Goal: Information Seeking & Learning: Check status

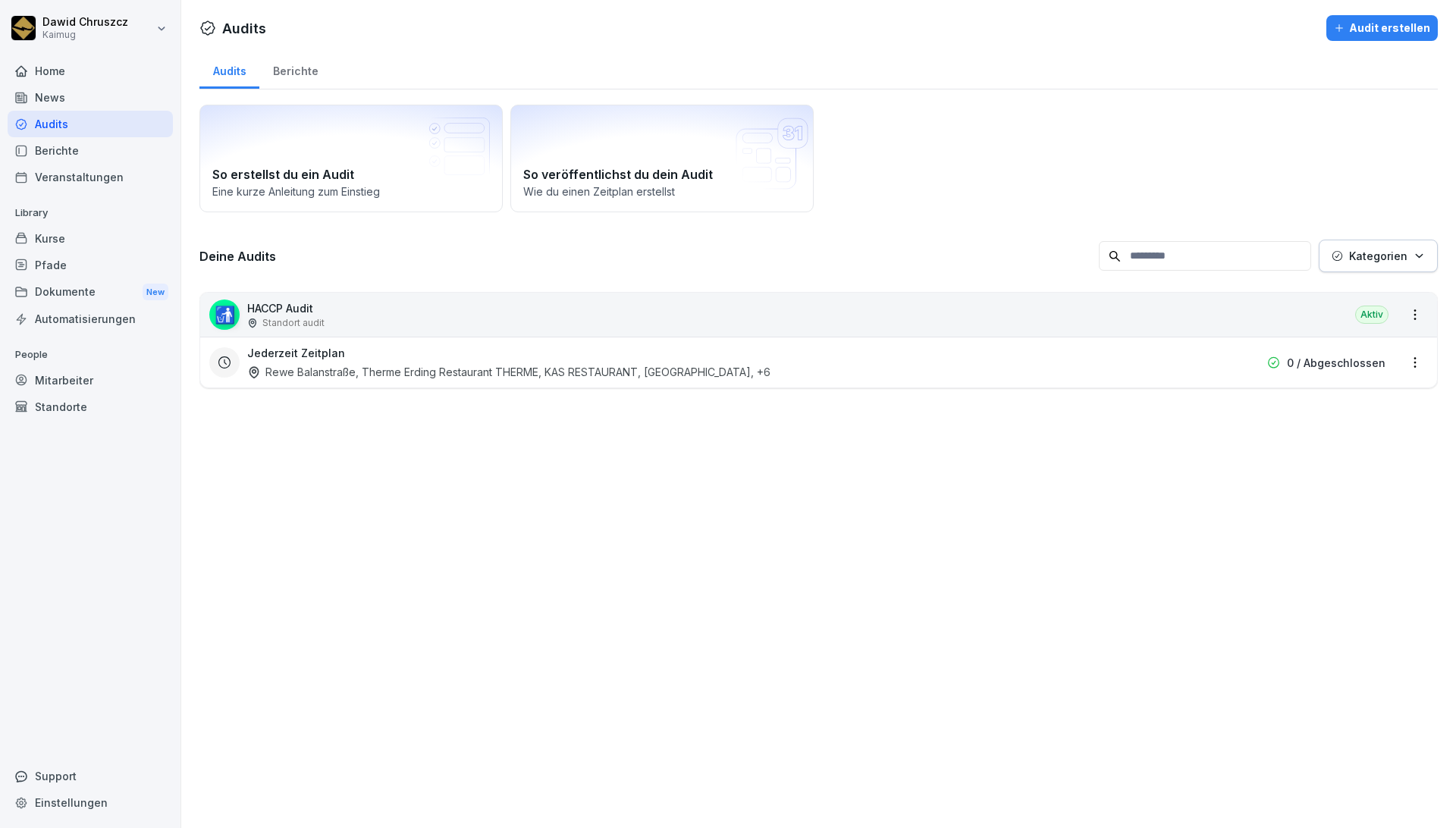
click at [793, 448] on div "Audits Audit erstellen Audits Berichte So erstellst du ein Audit Eine kurze Anl…" at bounding box center [819, 414] width 1274 height 828
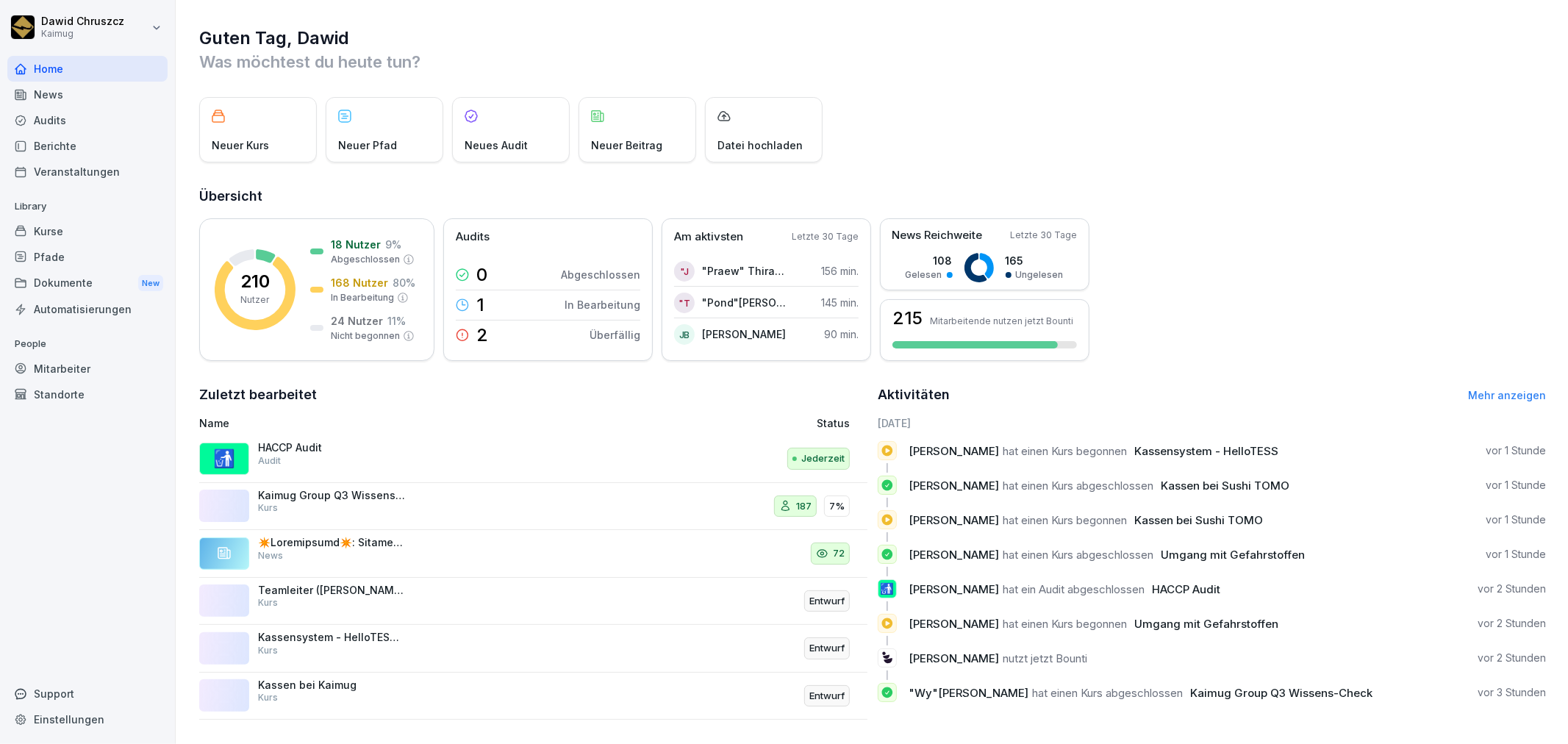
drag, startPoint x: 0, startPoint y: 0, endPoint x: 49, endPoint y: 228, distance: 233.2
click at [49, 228] on div "Kurse" at bounding box center [88, 231] width 160 height 26
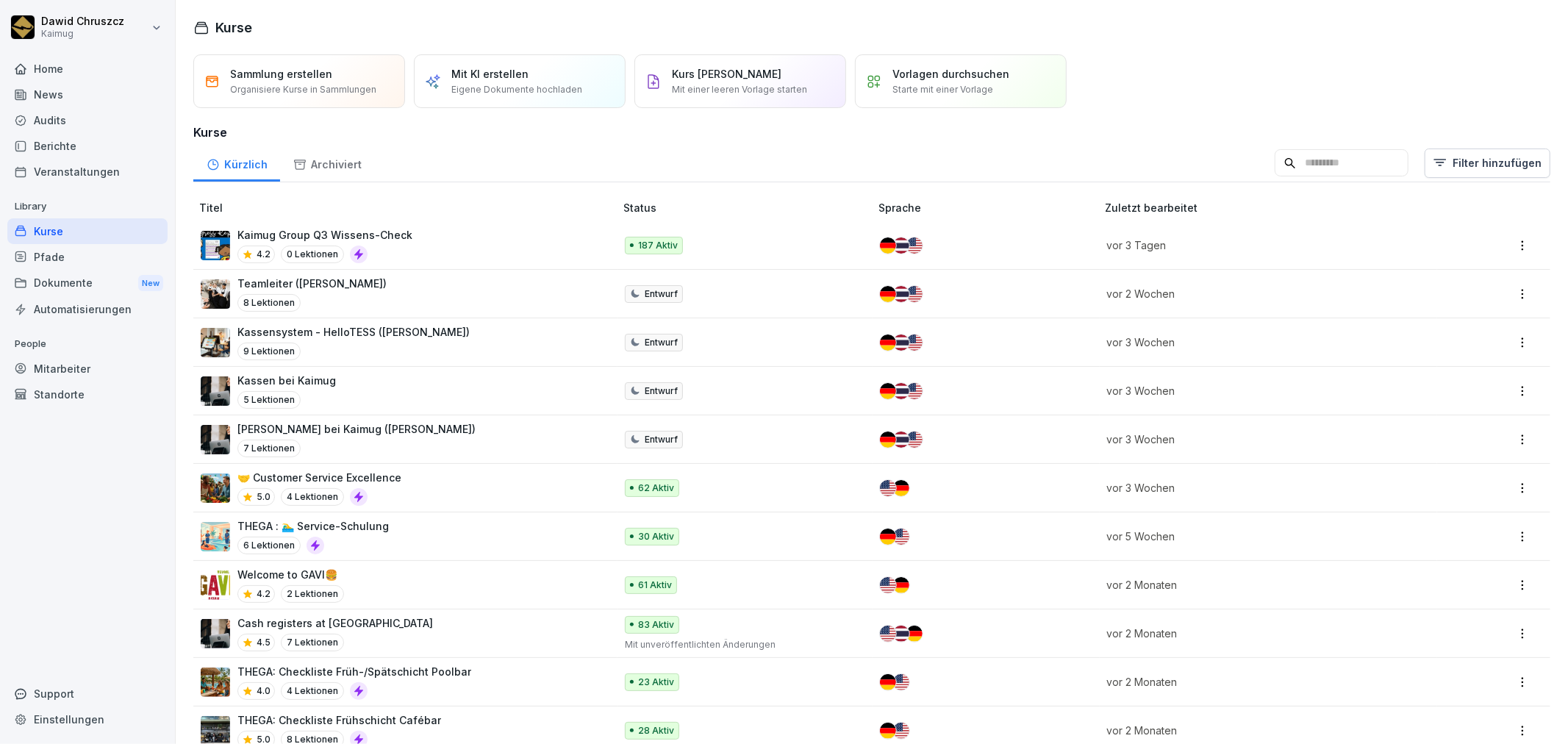
click at [383, 237] on p "Kaimug Group Q3 Wissens-Check" at bounding box center [325, 235] width 175 height 15
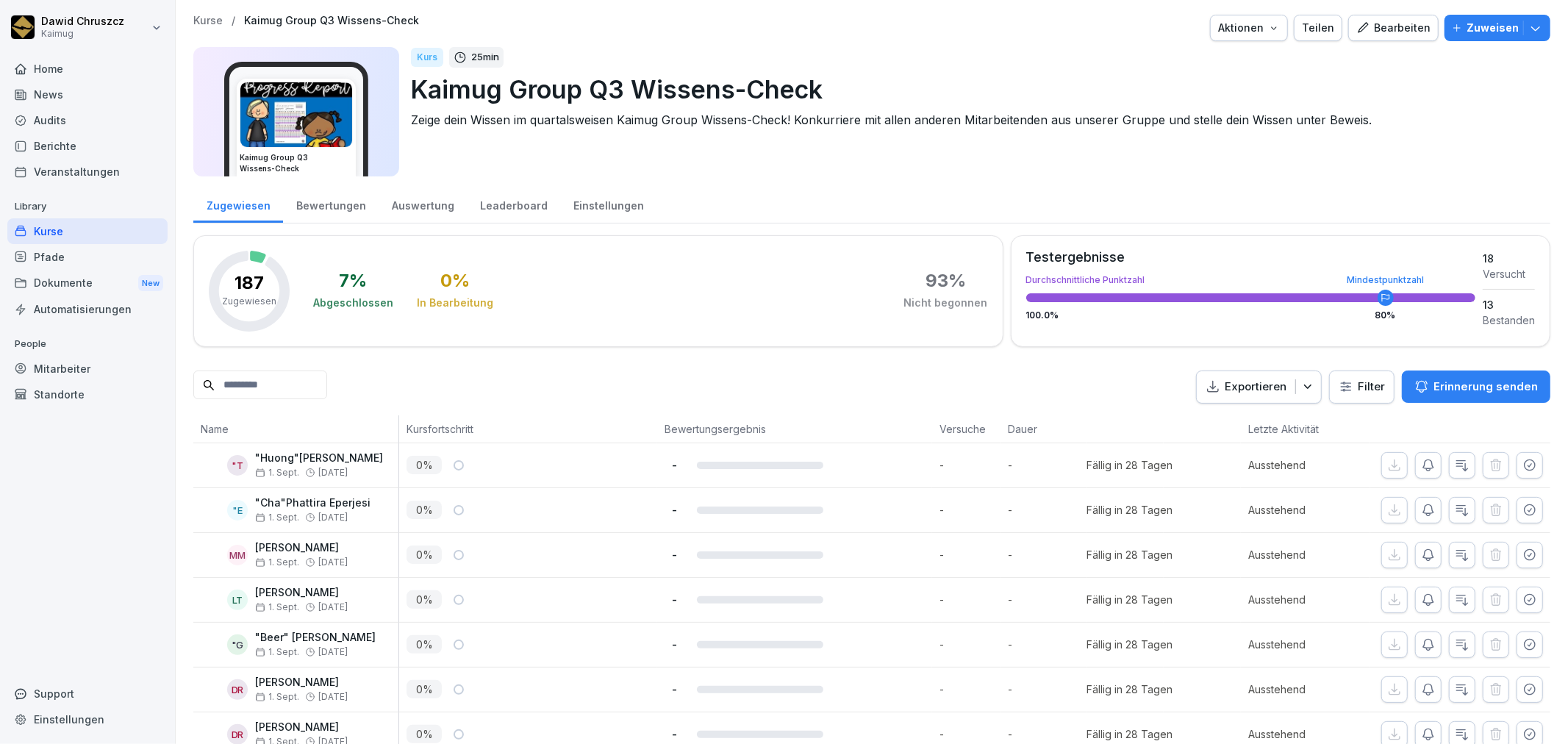
click at [324, 200] on div "Bewertungen" at bounding box center [331, 204] width 96 height 38
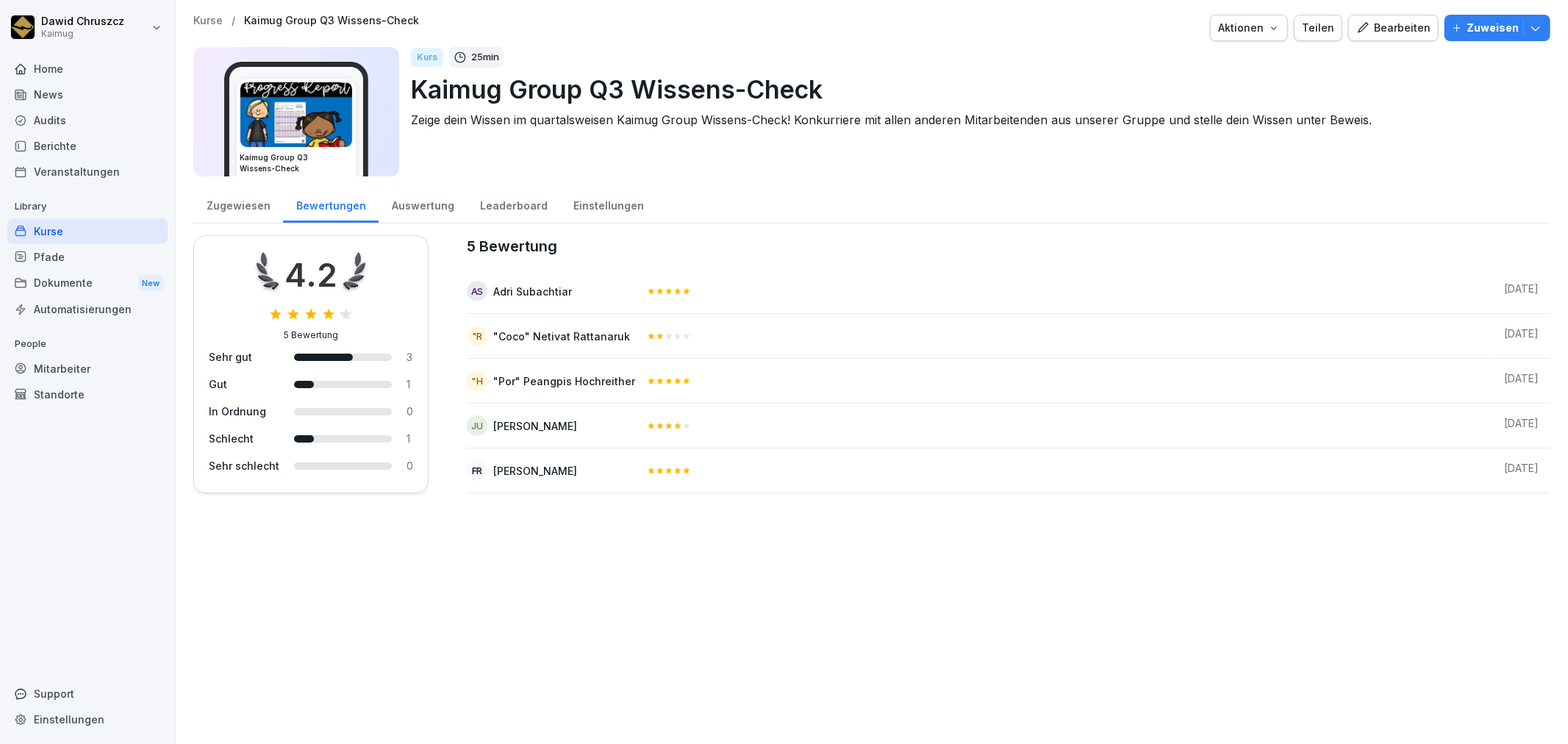
click at [416, 211] on div "Auswertung" at bounding box center [422, 204] width 88 height 38
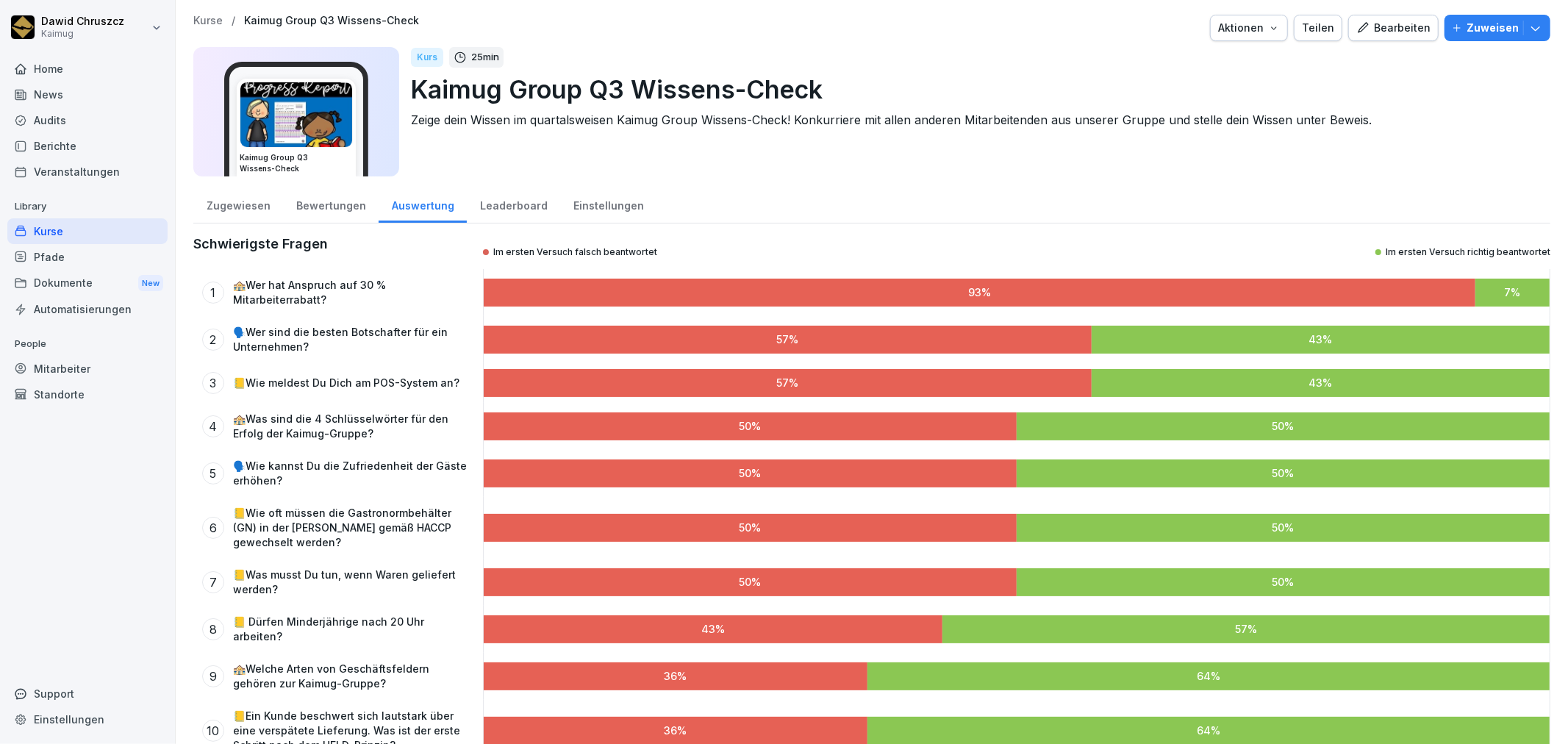
click at [1510, 283] on div at bounding box center [1513, 292] width 75 height 28
click at [1511, 290] on span "%" at bounding box center [1516, 292] width 10 height 11
click at [513, 206] on div "Leaderboard" at bounding box center [513, 204] width 94 height 38
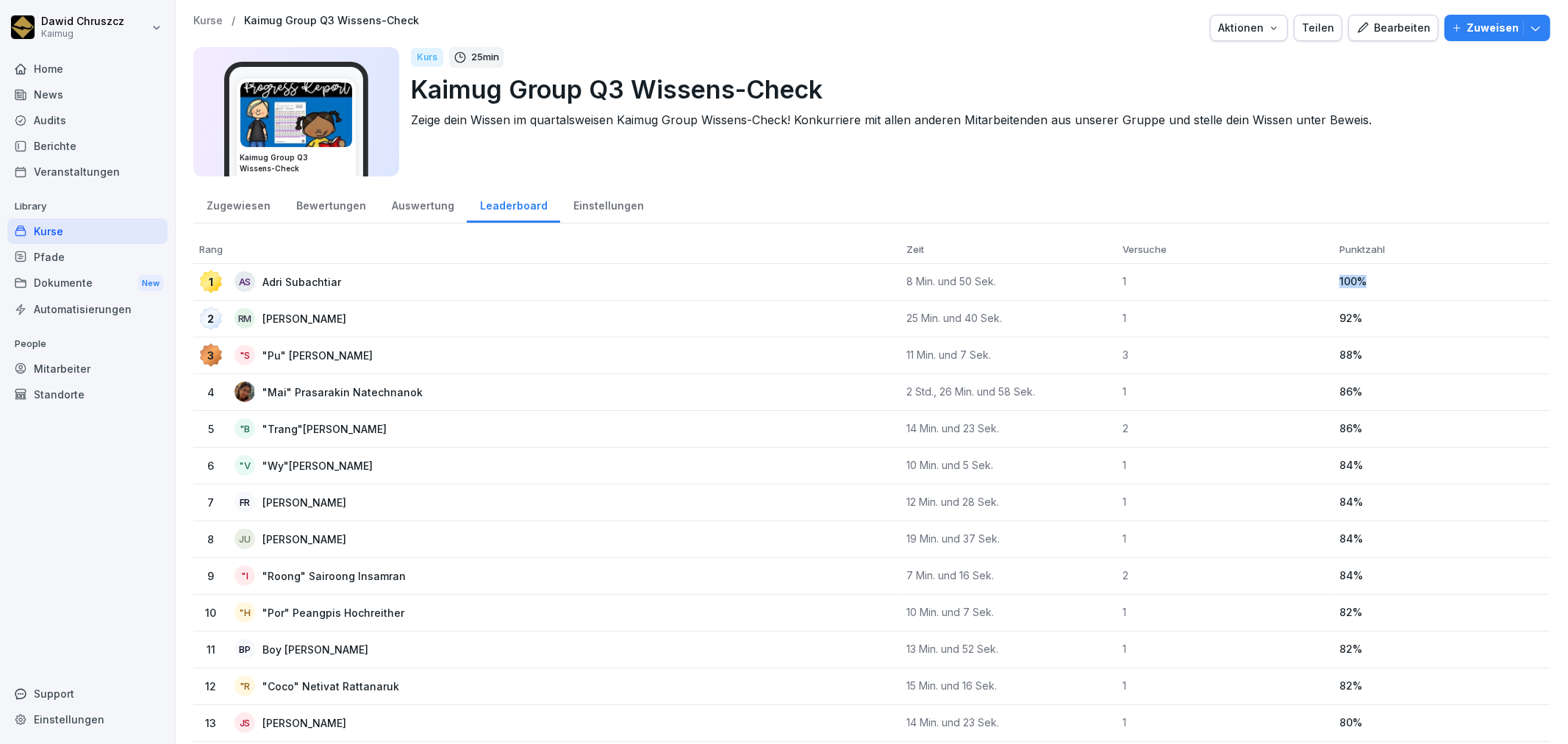
drag, startPoint x: 1357, startPoint y: 283, endPoint x: 1323, endPoint y: 282, distance: 34.0
click at [1333, 282] on td "100 %" at bounding box center [1441, 282] width 217 height 37
click at [931, 195] on div "Zugewiesen Bewertungen Auswertung Leaderboard Einstellungen" at bounding box center [872, 205] width 1357 height 39
